Goal: Find specific page/section: Find specific page/section

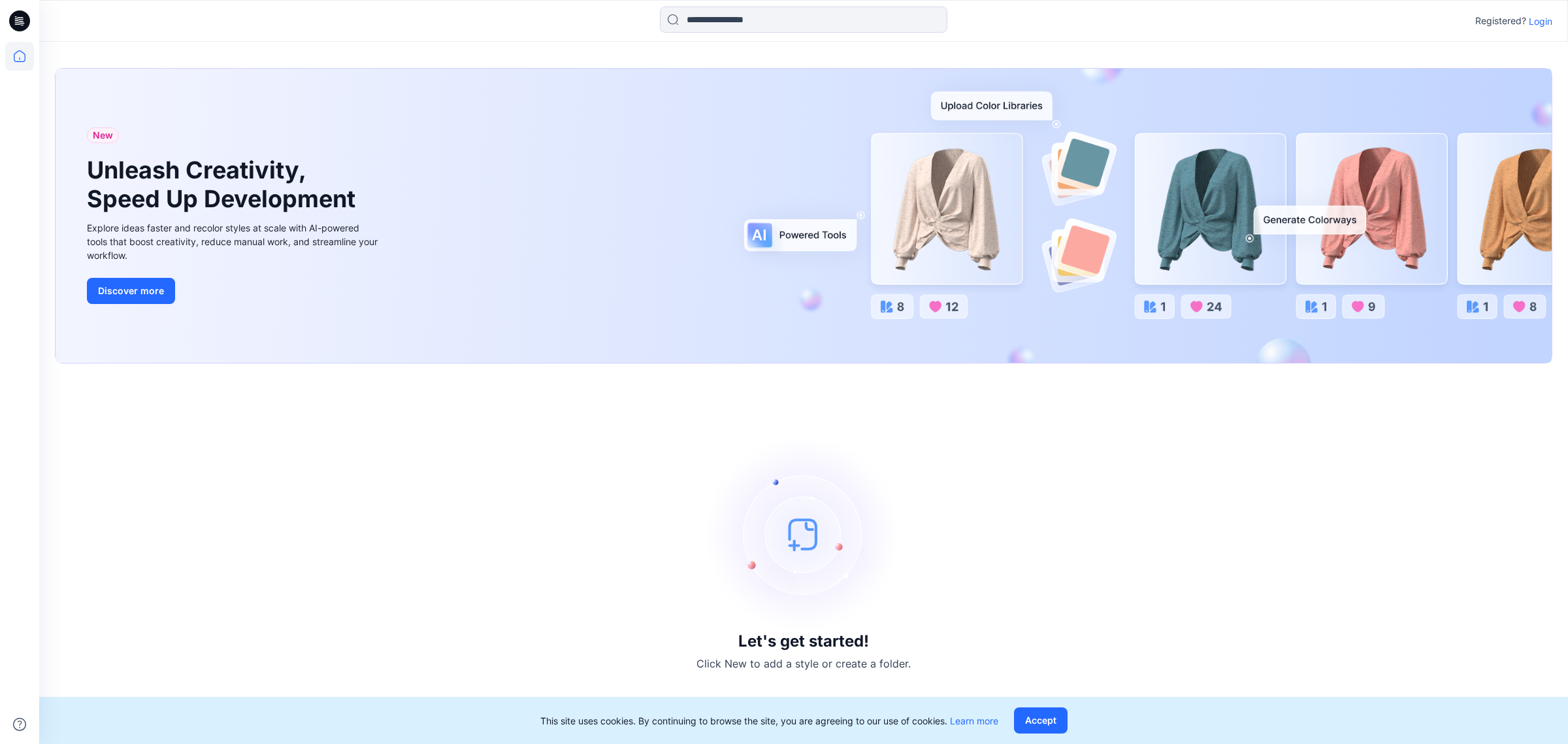
click at [1532, 18] on p "Login" at bounding box center [1540, 21] width 23 height 13
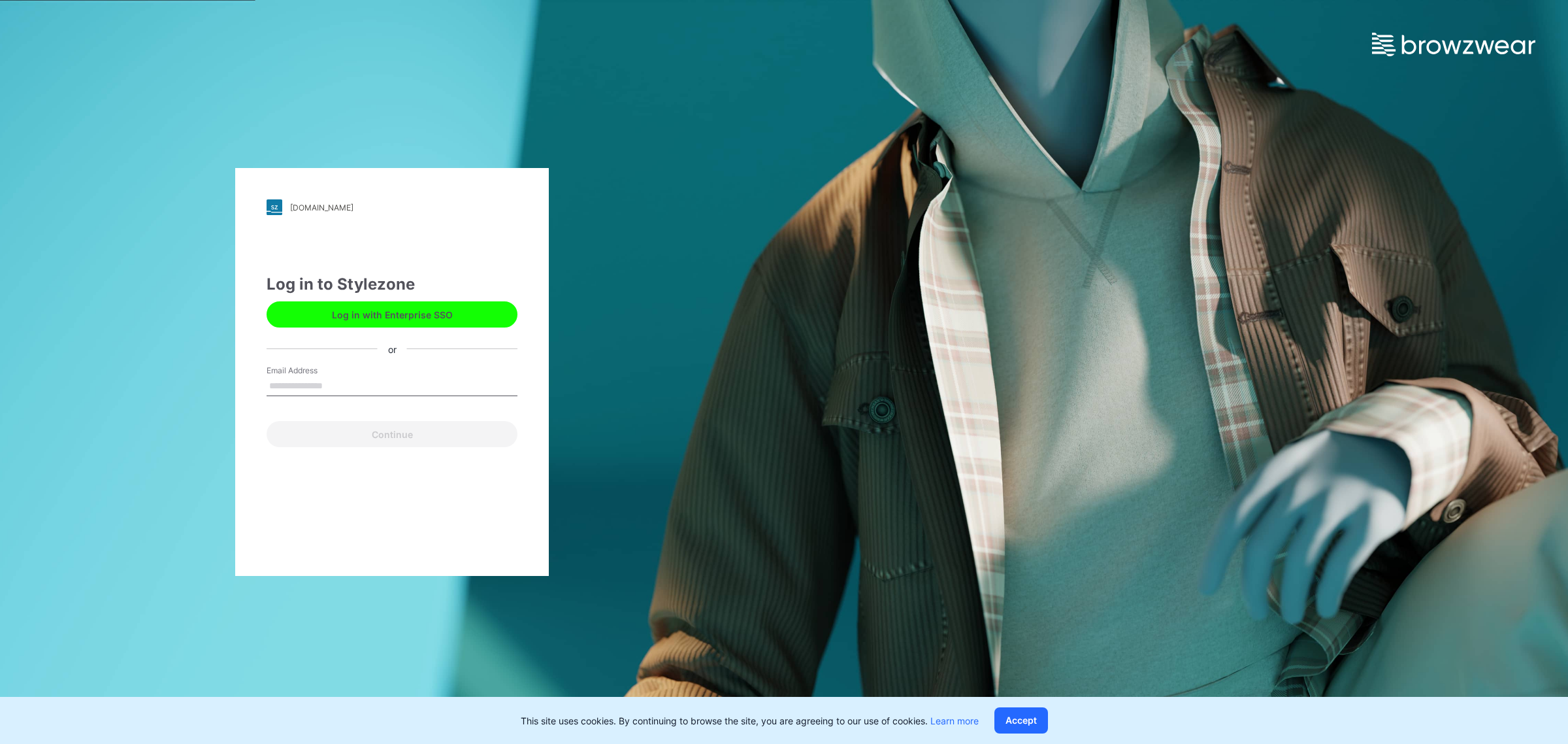
drag, startPoint x: 367, startPoint y: 383, endPoint x: 372, endPoint y: 390, distance: 8.6
click at [367, 383] on input "Email Address" at bounding box center [392, 386] width 251 height 20
type input "**********"
click at [409, 439] on button "Continue" at bounding box center [392, 433] width 251 height 26
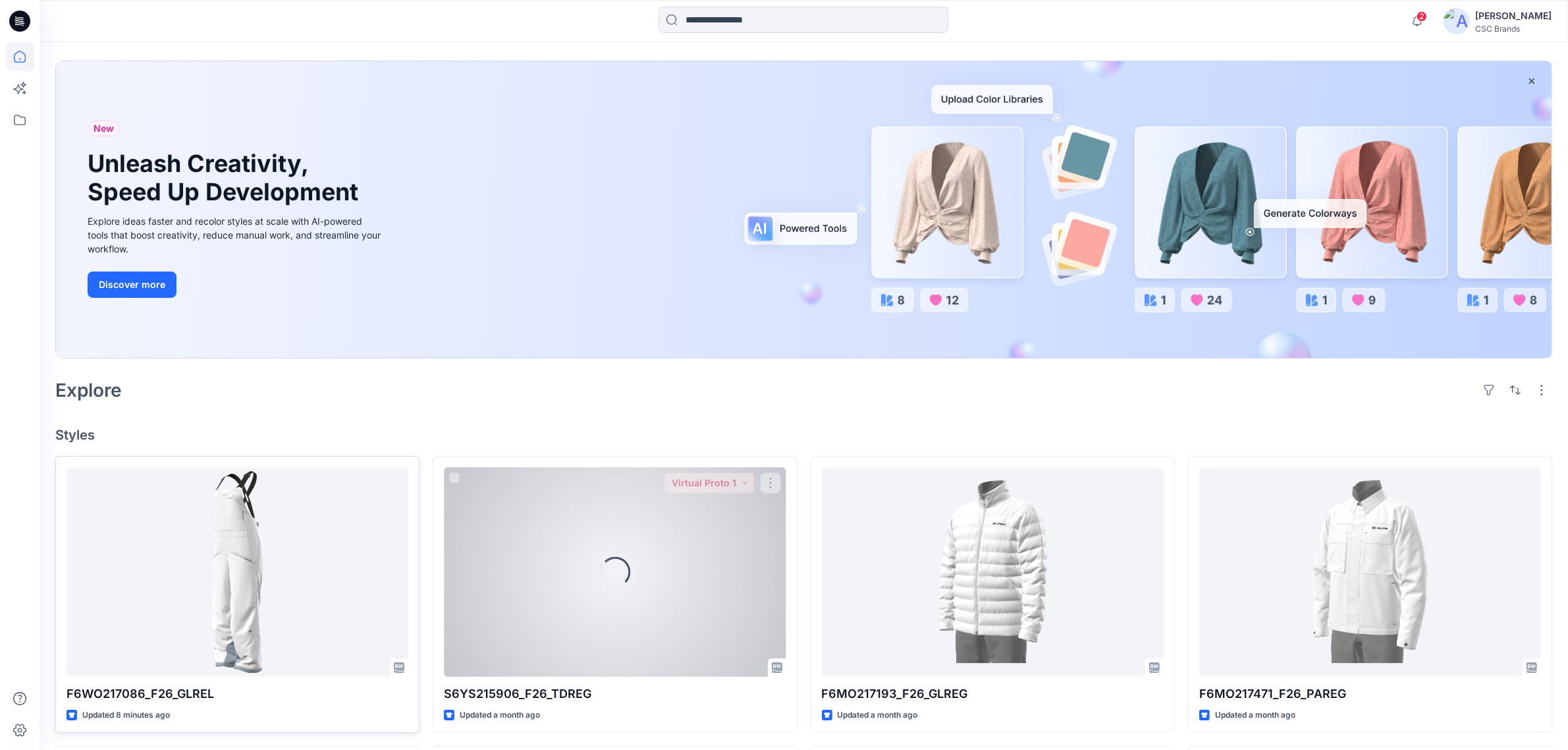
scroll to position [82, 0]
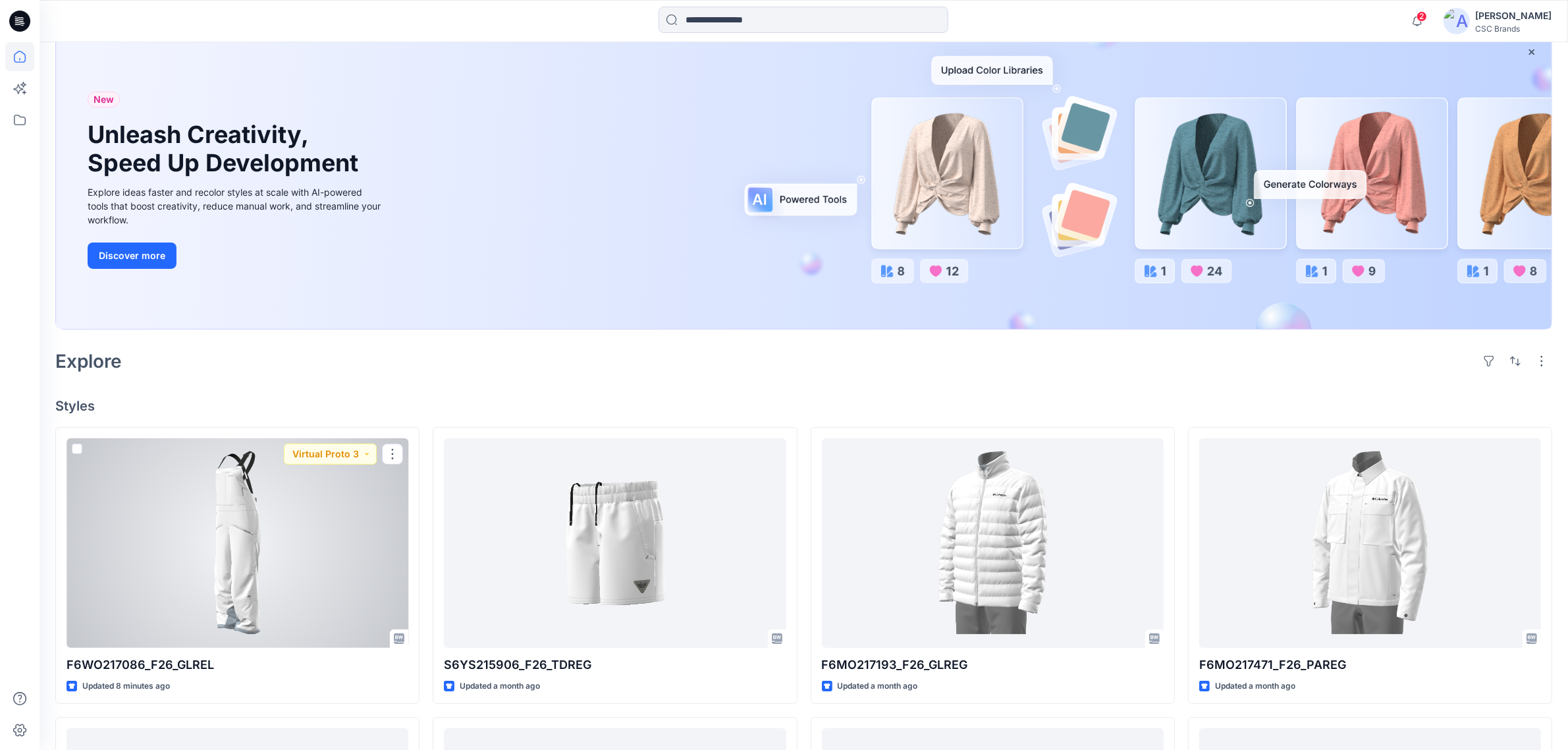
click at [283, 560] on div at bounding box center [238, 543] width 342 height 210
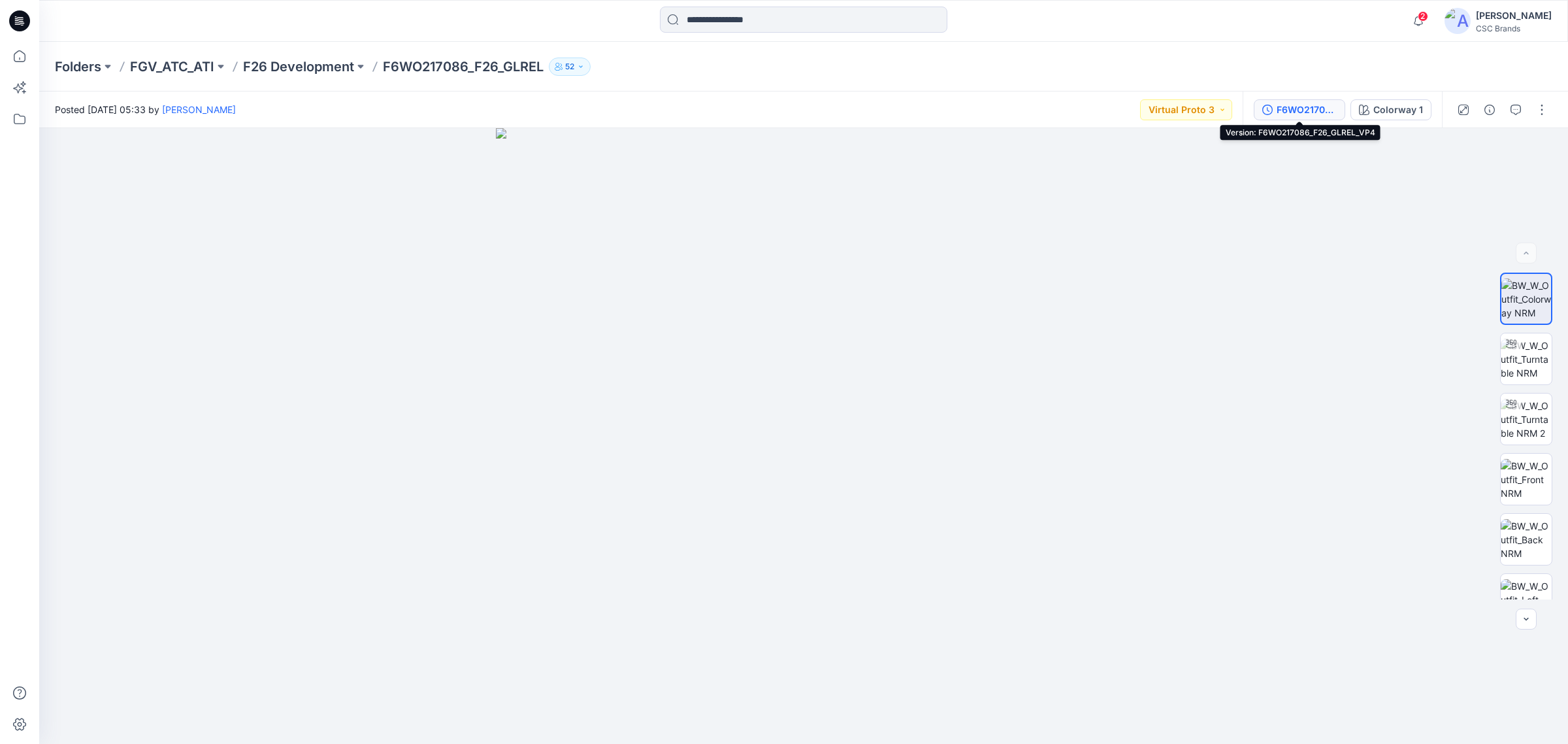
click at [1311, 109] on div "F6WO217086_F26_GLREL_VP4" at bounding box center [1306, 109] width 60 height 14
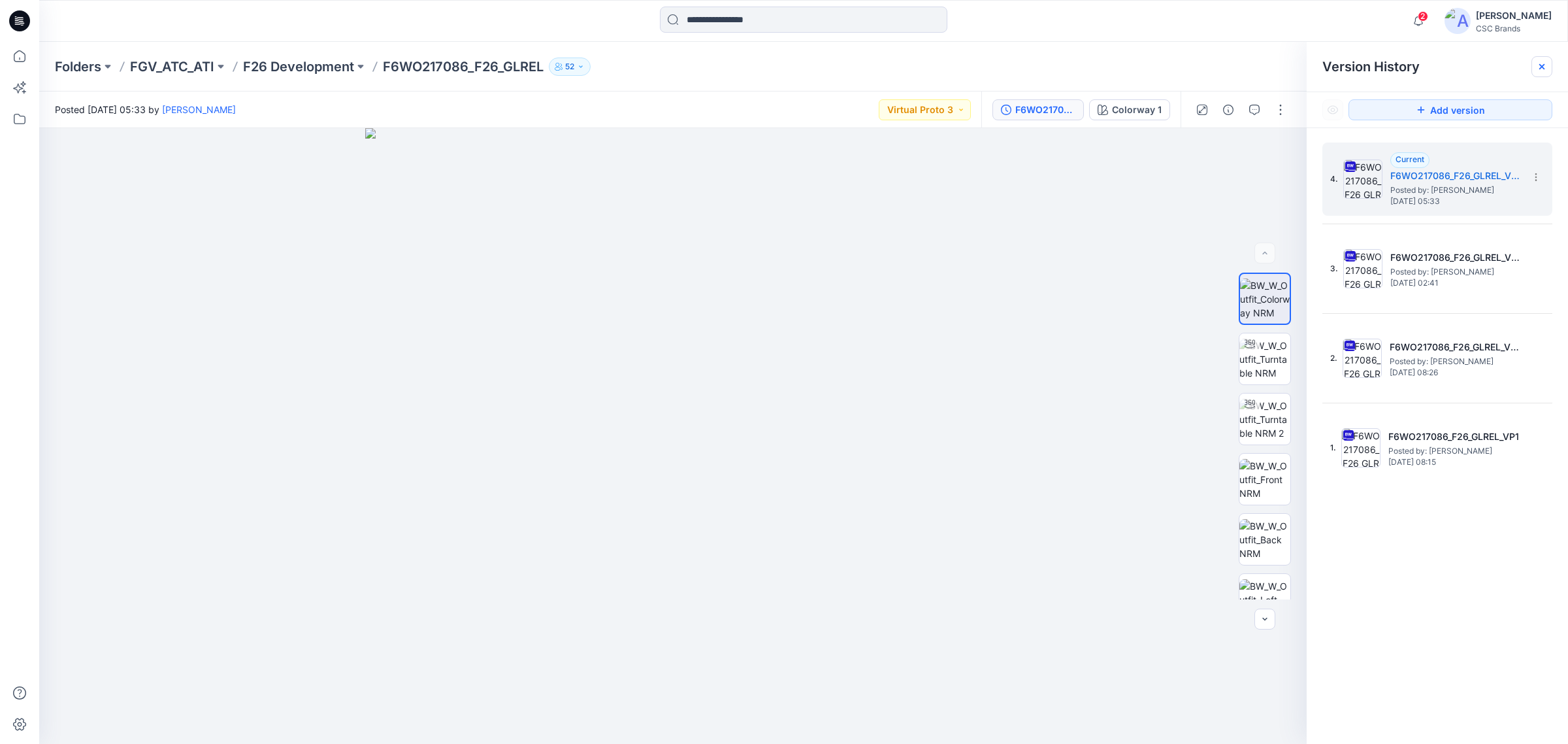
click at [1540, 59] on div at bounding box center [1541, 66] width 21 height 21
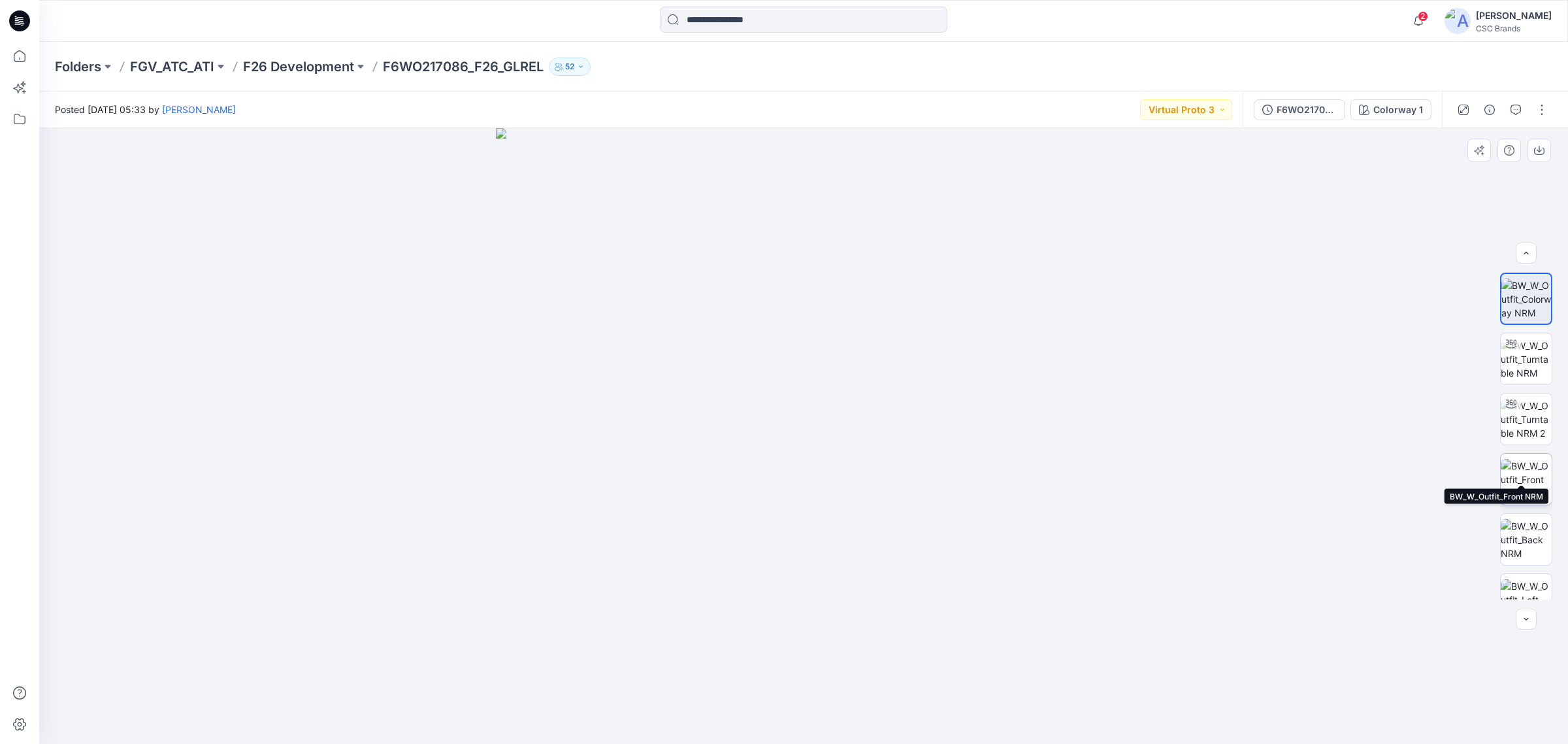
scroll to position [82, 0]
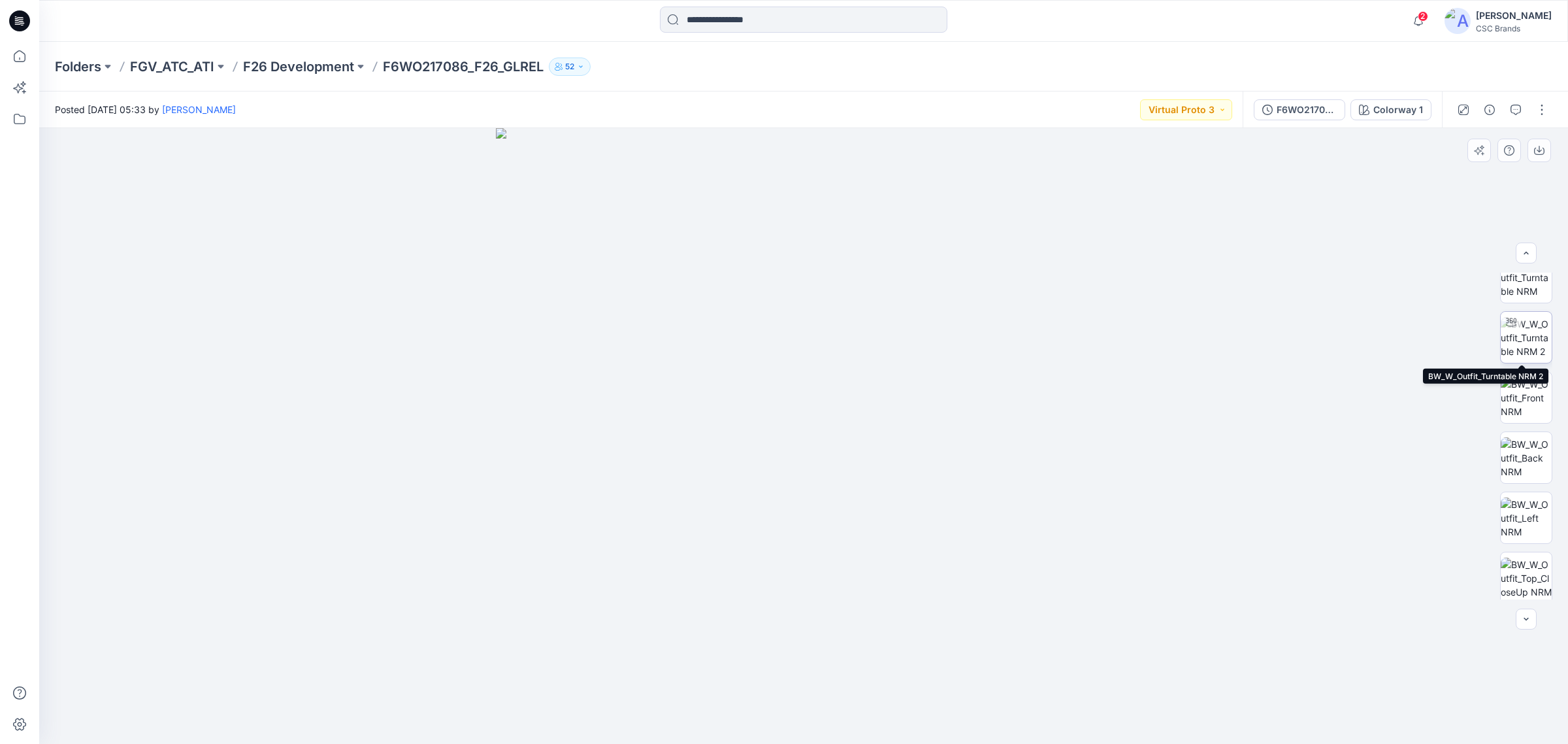
click at [1520, 322] on img at bounding box center [1526, 337] width 51 height 41
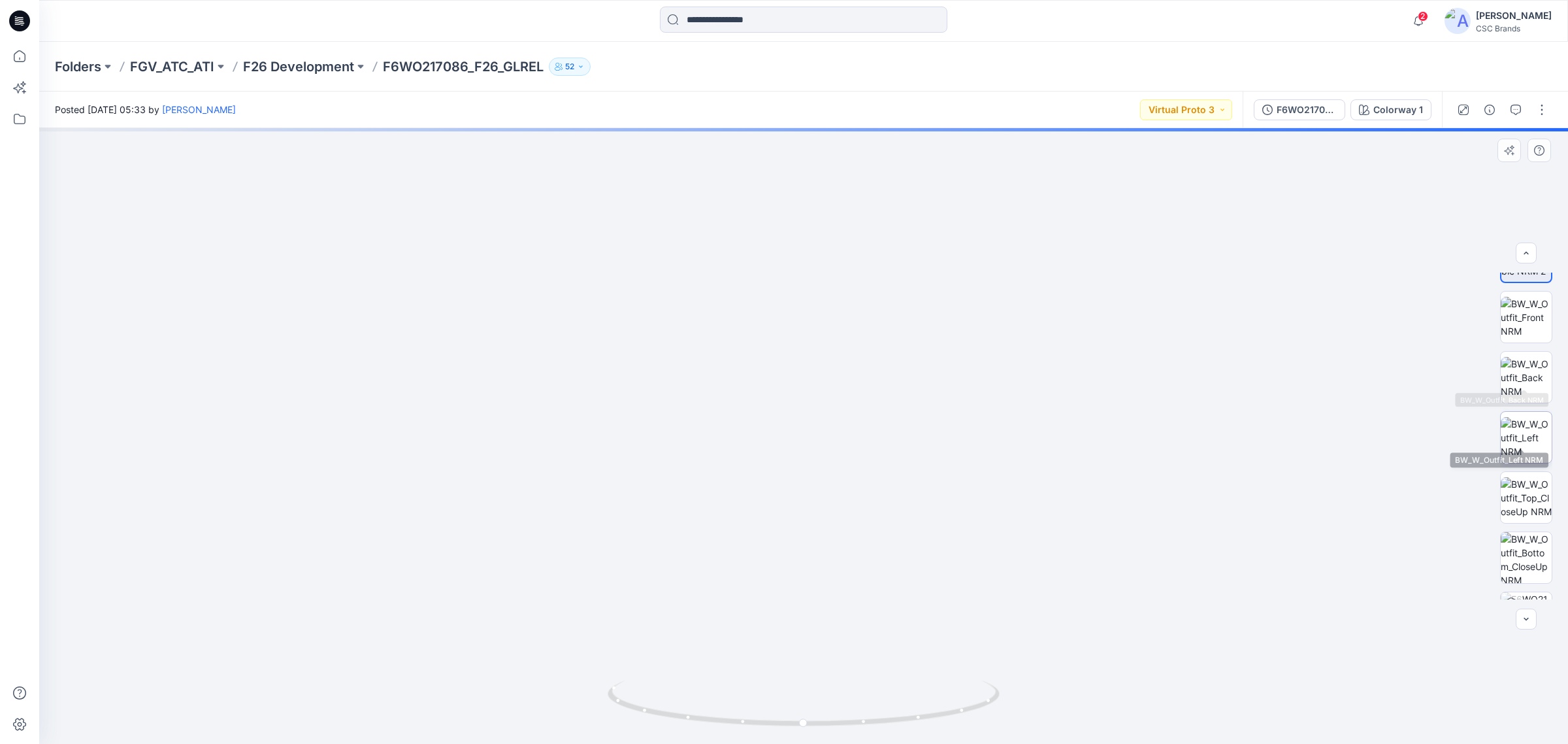
scroll to position [206, 0]
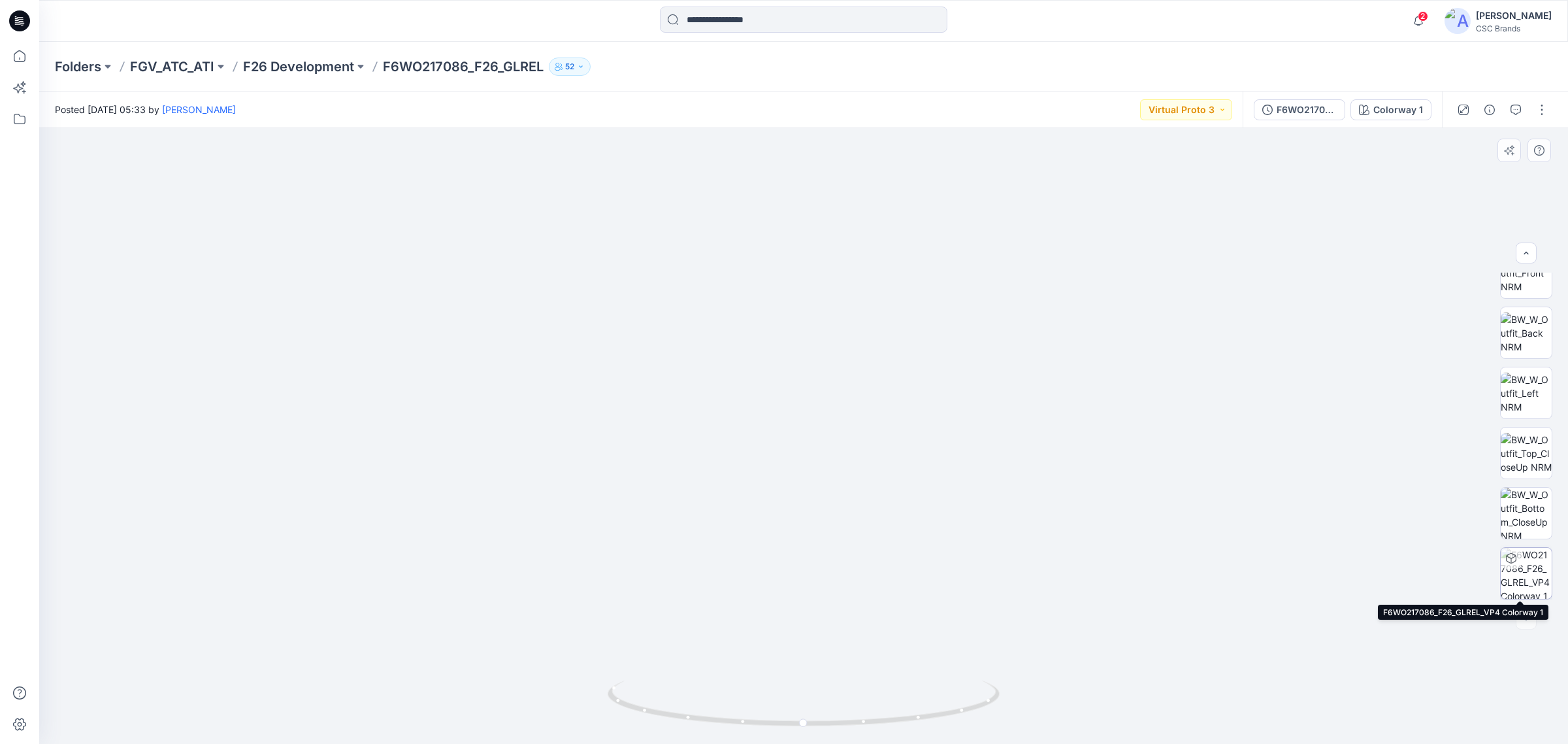
click at [1518, 576] on img at bounding box center [1526, 573] width 51 height 51
click at [1194, 109] on button "Virtual Proto 3" at bounding box center [1186, 109] width 92 height 21
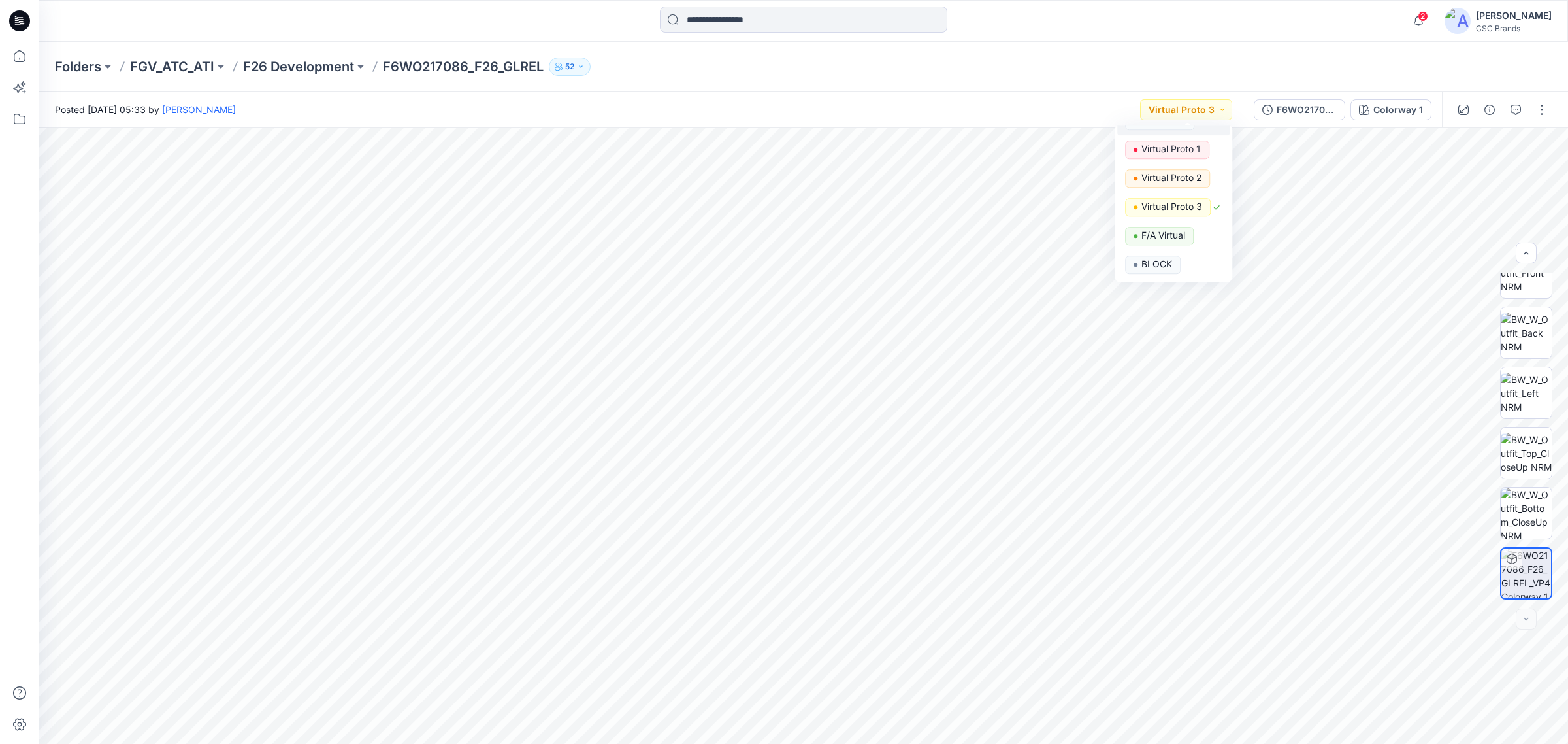
scroll to position [0, 0]
click at [1304, 41] on div "2 Notifications Your style F6WO217086_F26_GLREL has been updated with F6WO21708…" at bounding box center [804, 21] width 1529 height 42
click at [1206, 114] on button "Virtual Proto 3" at bounding box center [1186, 109] width 92 height 21
click at [1292, 54] on div "Folders FGV_ATC_ATI F26 Development F6WO217086_F26_GLREL 52" at bounding box center [804, 66] width 1529 height 49
